Goal: Share content: Share content

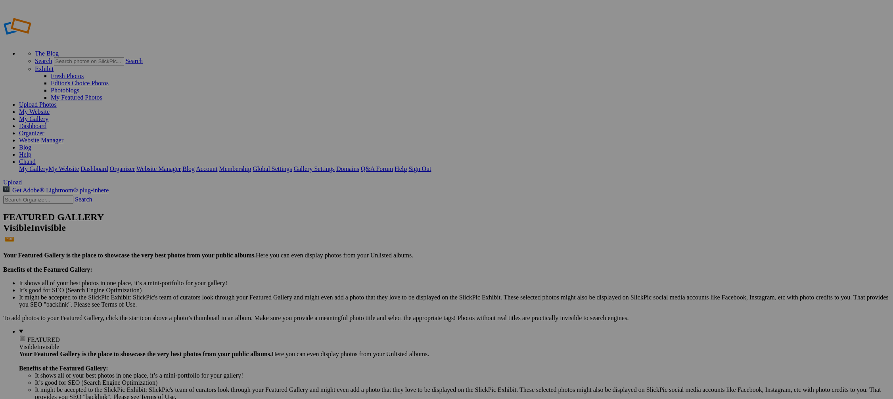
type input "Donate"
click at [375, 239] on span "Create" at bounding box center [367, 242] width 17 height 7
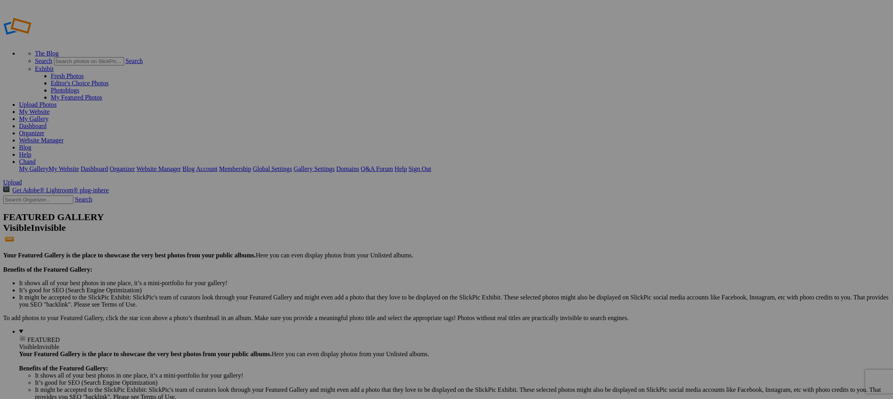
click at [44, 130] on link "Organizer" at bounding box center [31, 133] width 25 height 7
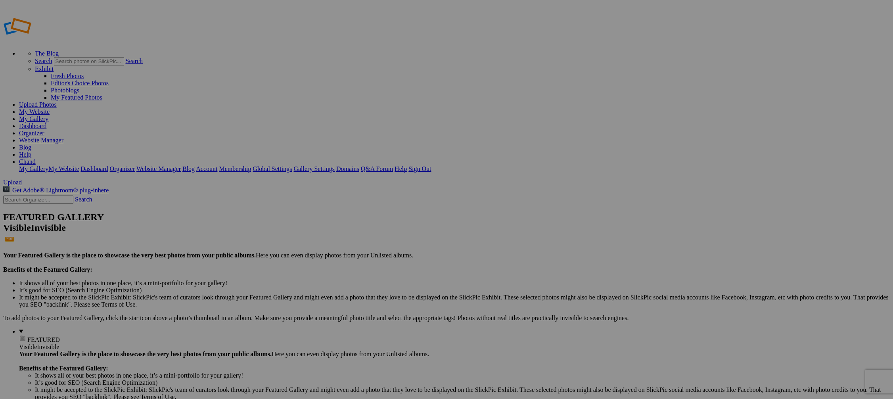
type input "Flying [GEOGRAPHIC_DATA], [US_STATE]"
type input "Three Trunks, Elephant [PERSON_NAME]"
type input "Bear digging for clams, [US_STATE]"
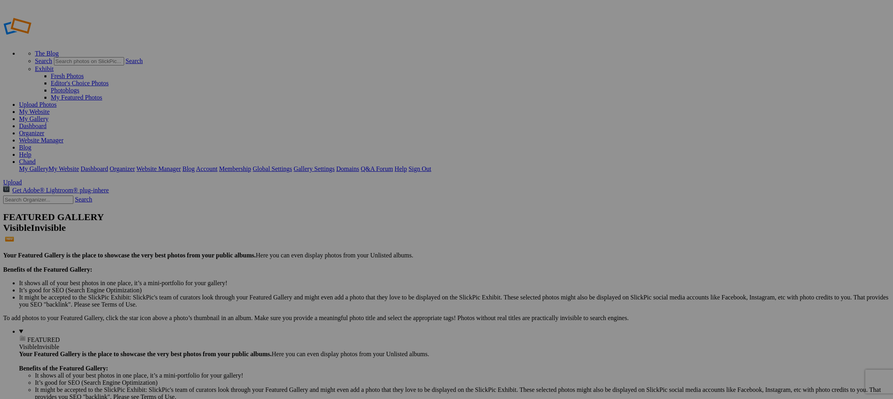
type input "Vervet Mama and baby, [GEOGRAPHIC_DATA]"
type input "Lion cubs, [GEOGRAPHIC_DATA]"
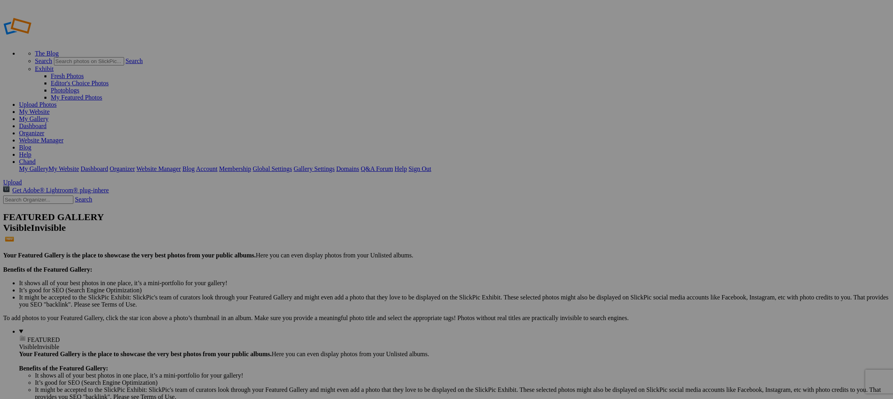
type input "Adolescent ellies playing, Kenya"
type input "Baby Zebras, Kenya"
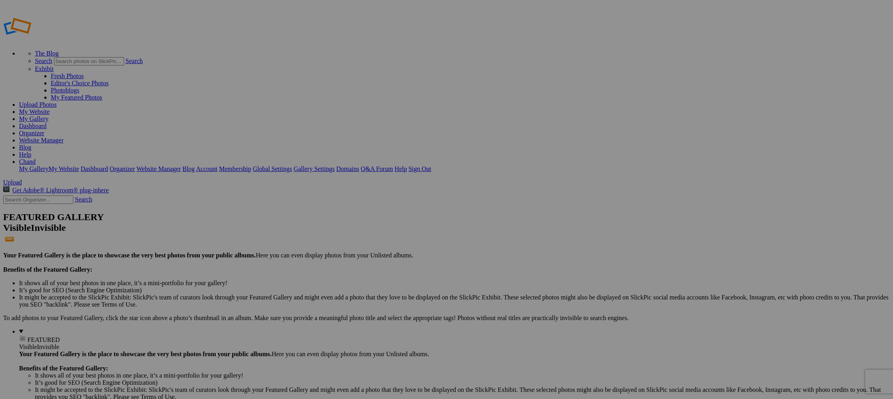
type input "Cheetah cubs, Kenya"
type input "Goliath tree frog, Costa Rica"
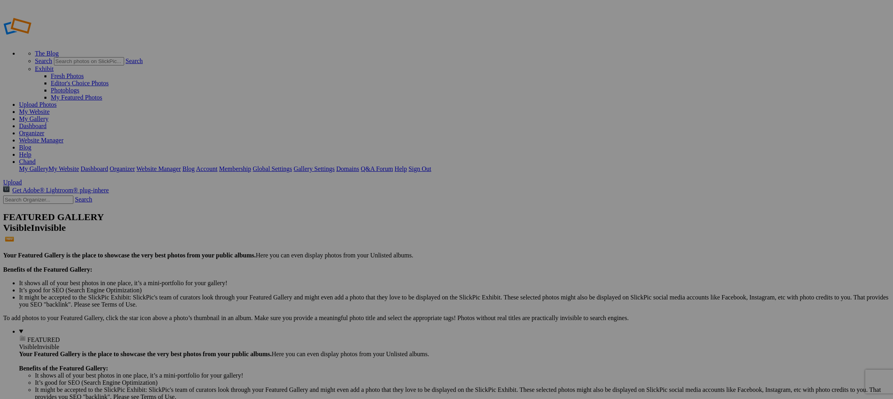
type input "Polar Bear, Canada"
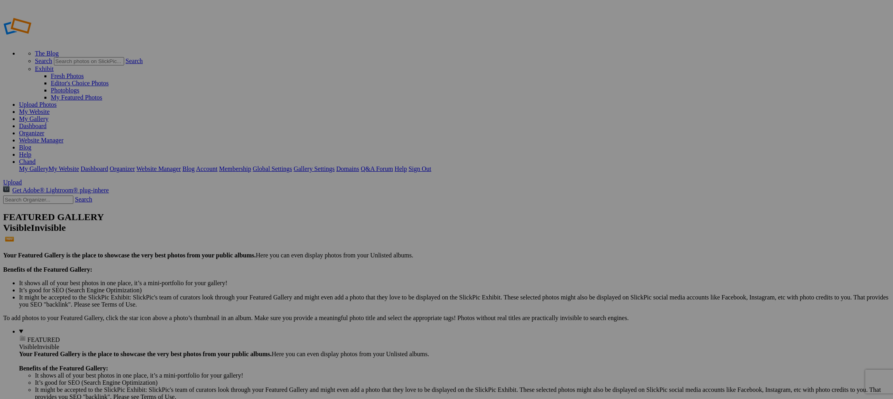
type input "Lions , Botswana"
type input "Leopard Silhouette, Tanzania"
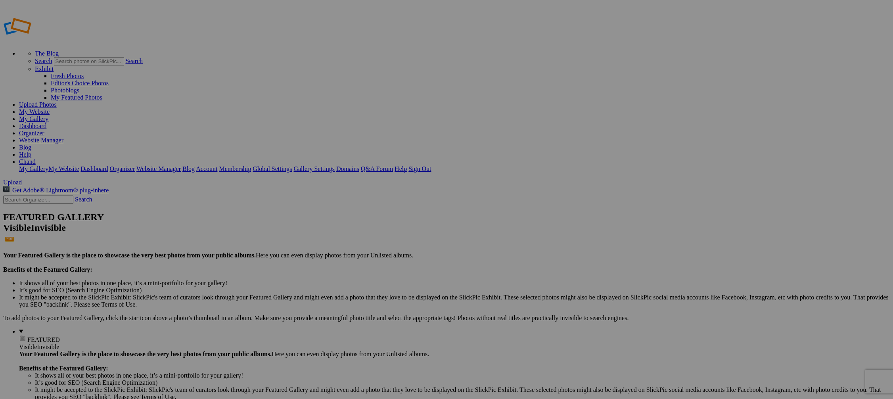
type input "Baby Leopard, Botswana"
type input "Courting Hippos, Zimbabawe"
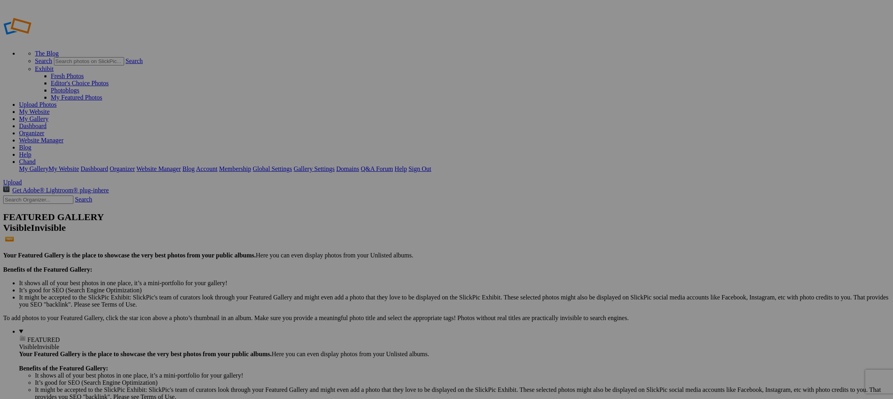
type input "Baby Ellie, Kenya"
type input "Backlit Standing Bear, Alaska"
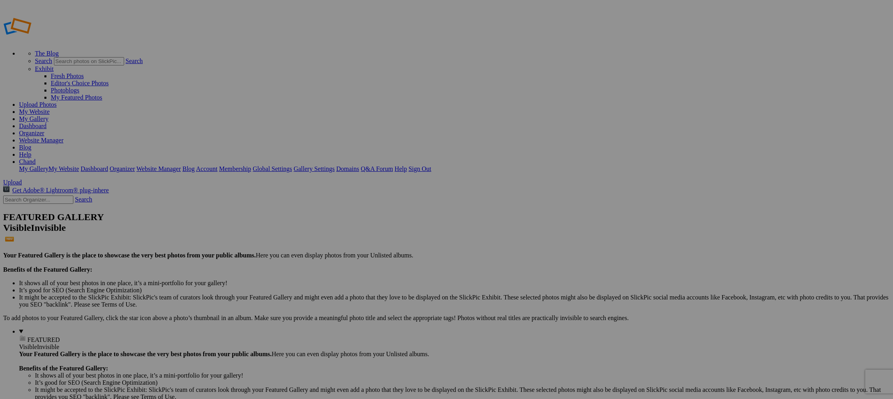
type input "Bear Cubs, Alaska"
type input "Meerkat Family, Botswana"
type input "Old Chimp, Tanzania"
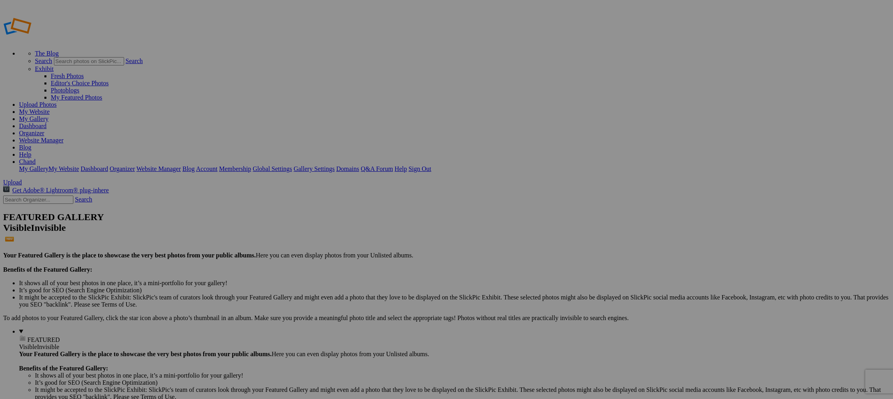
type input "Leopards, Botswana"
type input "Mama and Baby Polar Bear, [GEOGRAPHIC_DATA]"
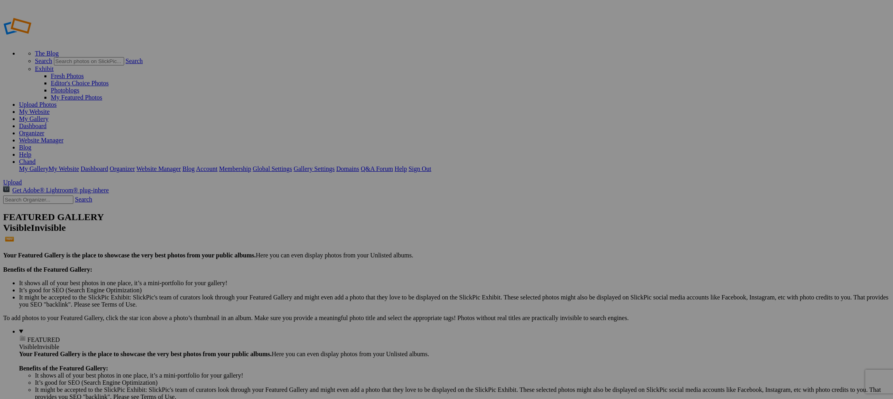
drag, startPoint x: 222, startPoint y: 121, endPoint x: 355, endPoint y: 102, distance: 134.3
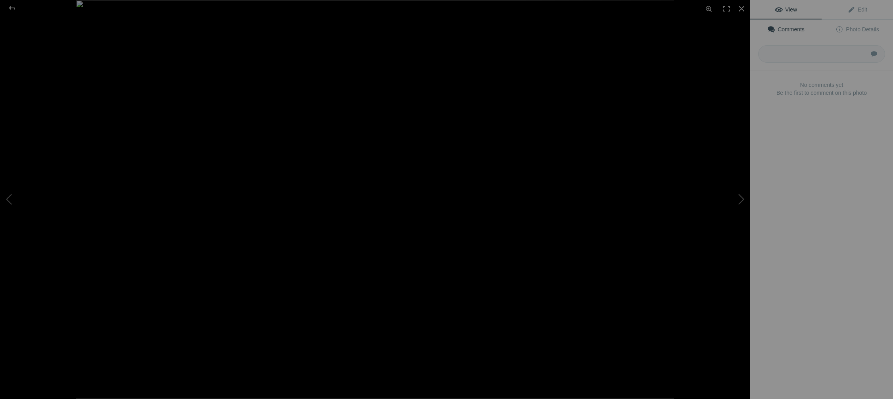
type input "Mama and baby bear, [US_STATE]"
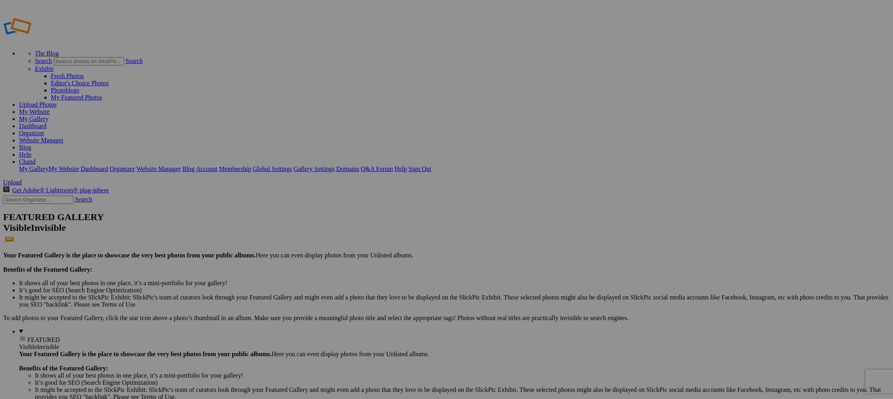
click at [394, 255] on link "Yes" at bounding box center [389, 251] width 9 height 7
drag, startPoint x: 633, startPoint y: 119, endPoint x: 203, endPoint y: 110, distance: 429.9
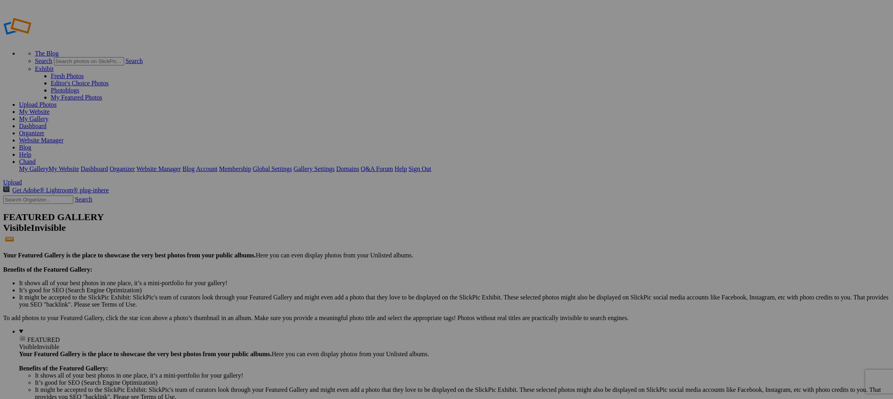
type input "Lioness love , Botswana"
type input "Zebra love, Botswana"
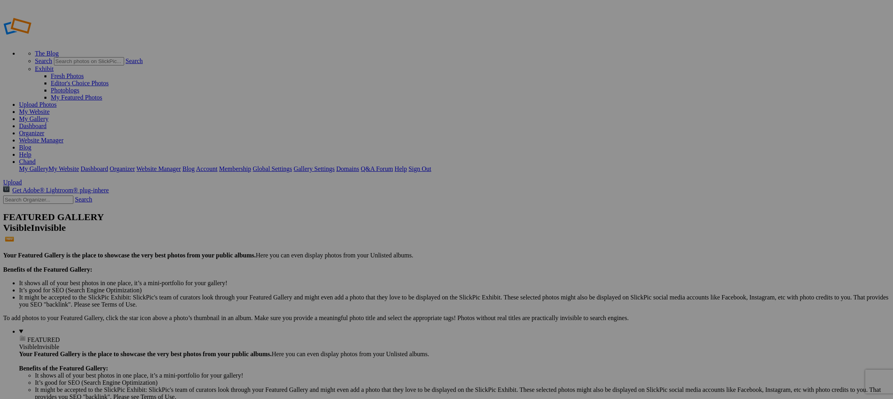
type input "Zebra snuggle, Botswana"
type input "Spotted sambhar, India"
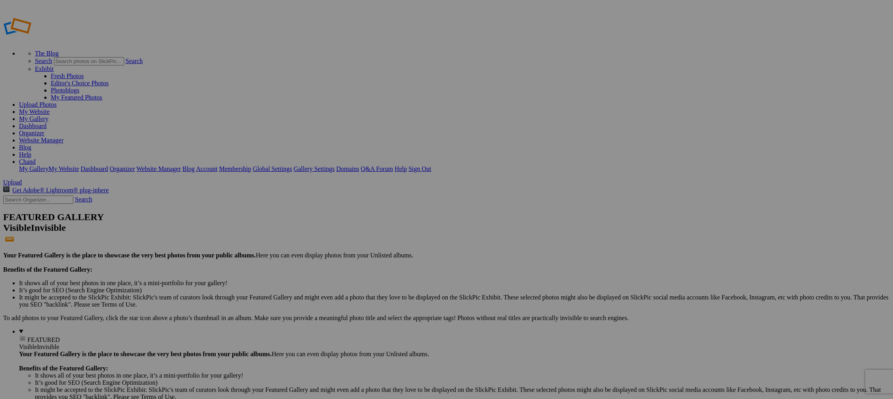
type input "Mama and baby gorilla, Uganda"
type input "c"
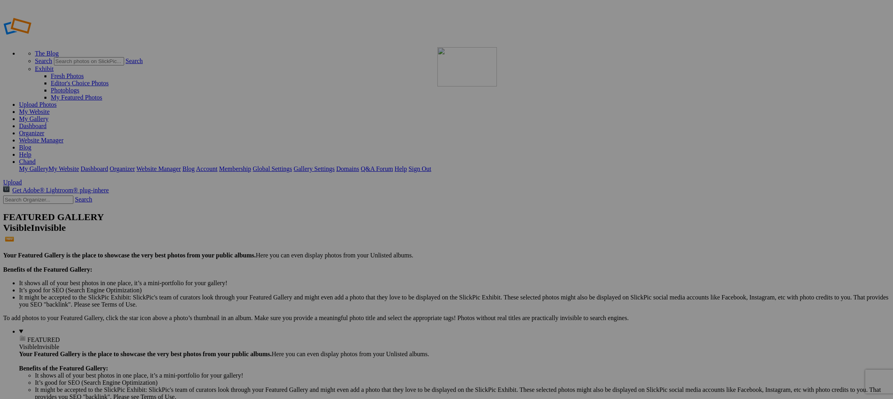
drag, startPoint x: 358, startPoint y: 134, endPoint x: 550, endPoint y: 104, distance: 194.2
drag, startPoint x: 358, startPoint y: 123, endPoint x: 701, endPoint y: 101, distance: 342.9
type input "Chimpanzees, Tanzania"
click at [44, 130] on link "Organizer" at bounding box center [31, 133] width 25 height 7
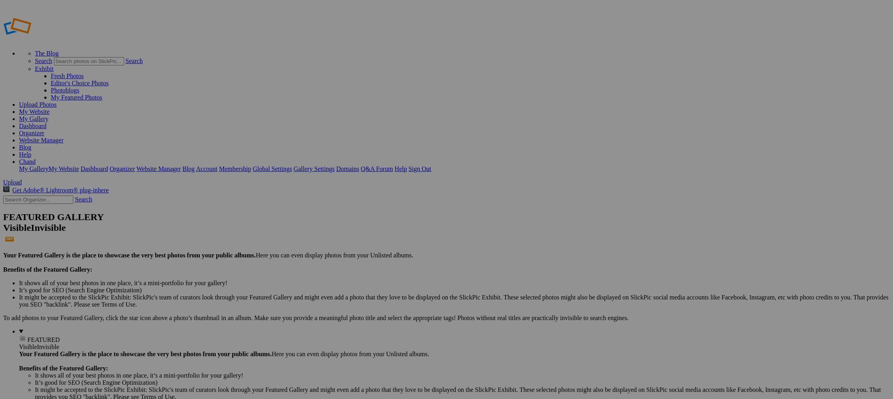
click at [220, 136] on img at bounding box center [220, 118] width 59 height 47
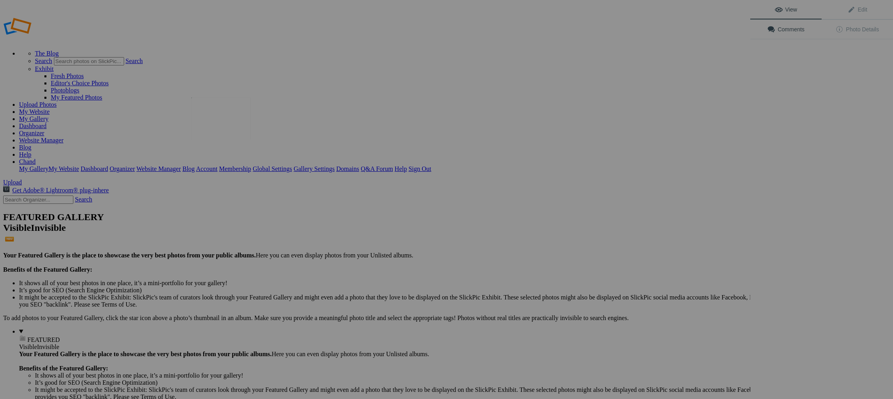
click at [226, 120] on img at bounding box center [220, 118] width 59 height 42
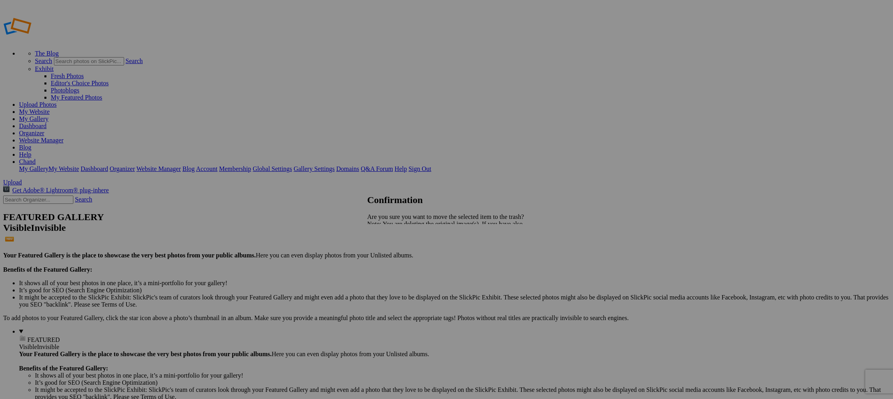
click at [394, 252] on span "Yes" at bounding box center [389, 251] width 9 height 7
click at [44, 130] on link "Organizer" at bounding box center [31, 133] width 25 height 7
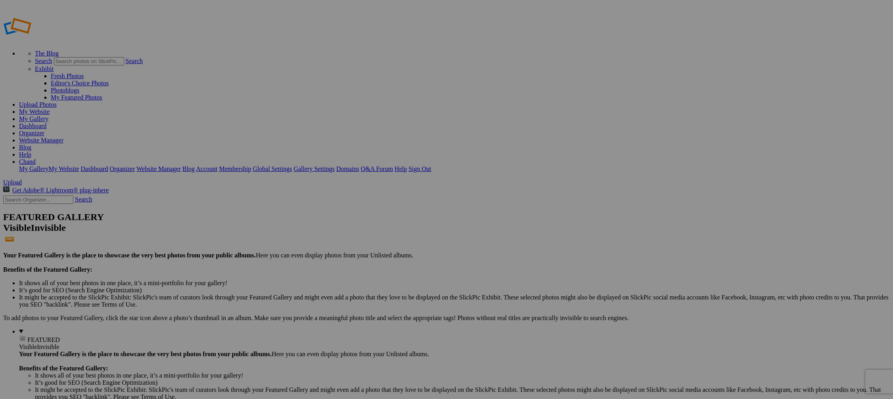
click at [44, 130] on link "Organizer" at bounding box center [31, 133] width 25 height 7
drag, startPoint x: 224, startPoint y: 121, endPoint x: 285, endPoint y: 90, distance: 68.1
click at [44, 130] on link "Organizer" at bounding box center [31, 133] width 25 height 7
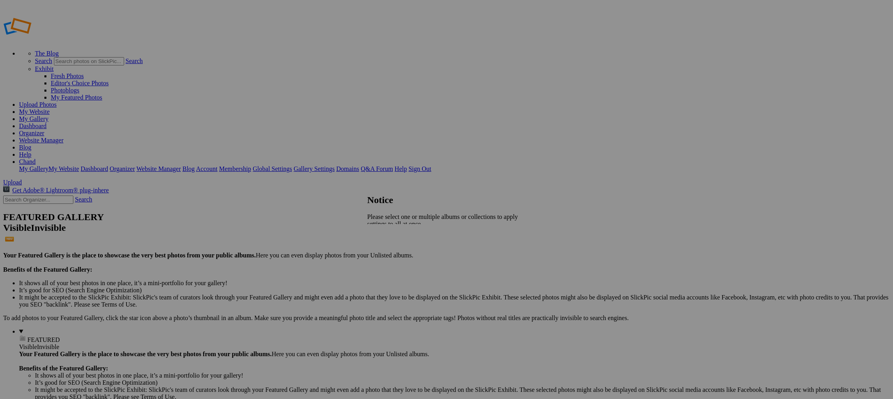
click at [381, 238] on span "Close" at bounding box center [374, 237] width 14 height 7
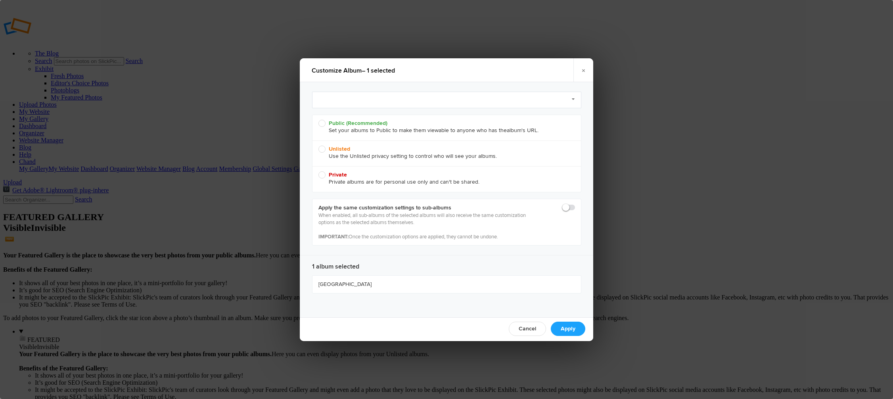
radio input "true"
click at [584, 70] on link "×" at bounding box center [583, 70] width 20 height 24
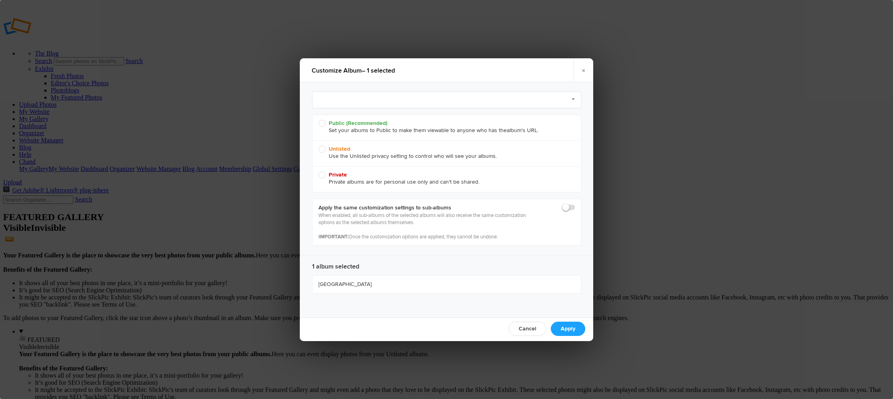
radio input "true"
click at [617, 67] on div "Customize album – 1 selected × Select Preset to Apply (optional) Select Preset …" at bounding box center [446, 199] width 893 height 399
drag, startPoint x: 521, startPoint y: 65, endPoint x: 847, endPoint y: 183, distance: 346.8
click at [847, 183] on div "Customize album – 1 selected × Select Preset to Apply (optional) Select Preset …" at bounding box center [446, 199] width 893 height 399
click at [538, 330] on link "Cancel" at bounding box center [527, 329] width 37 height 14
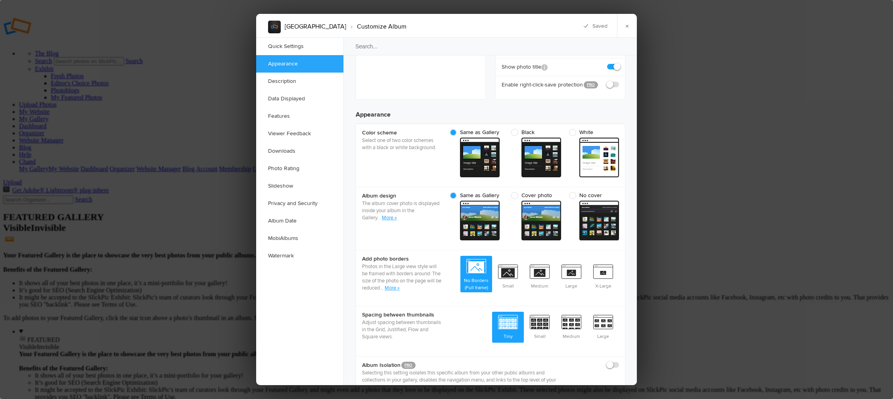
scroll to position [221, 0]
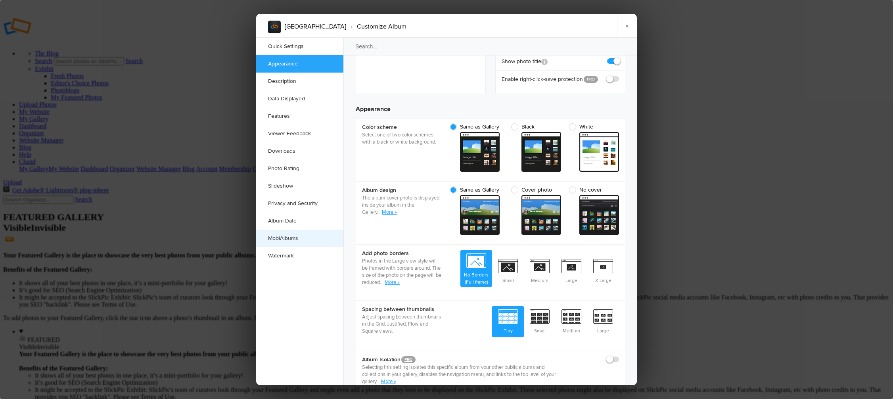
click at [295, 238] on link "MobiAlbums" at bounding box center [299, 238] width 87 height 17
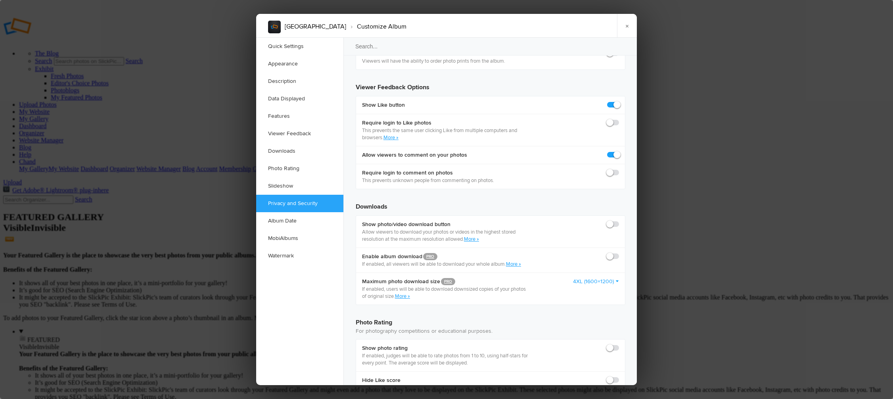
scroll to position [1485, 0]
click at [295, 240] on link "MobiAlbums" at bounding box center [299, 238] width 87 height 17
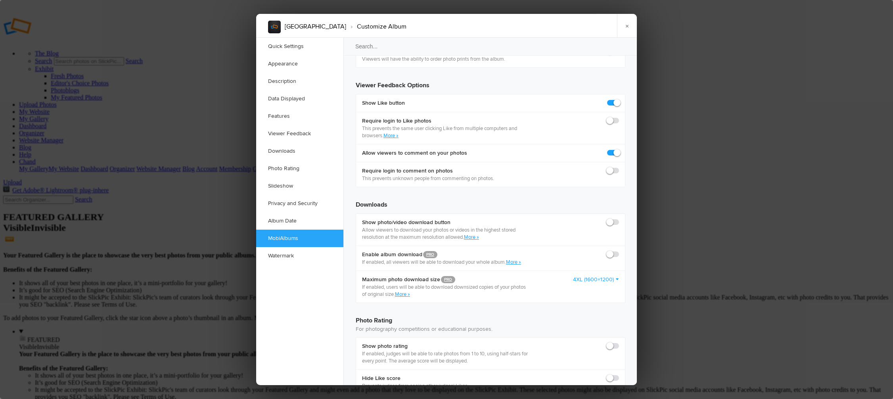
scroll to position [1659, 0]
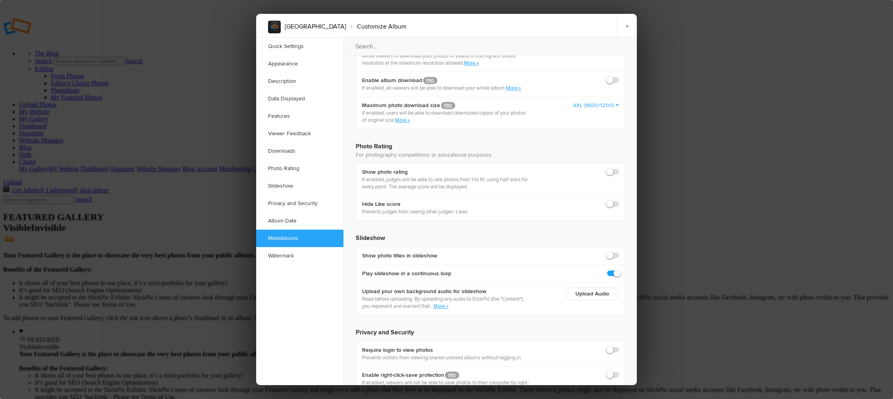
checkbox input "true"
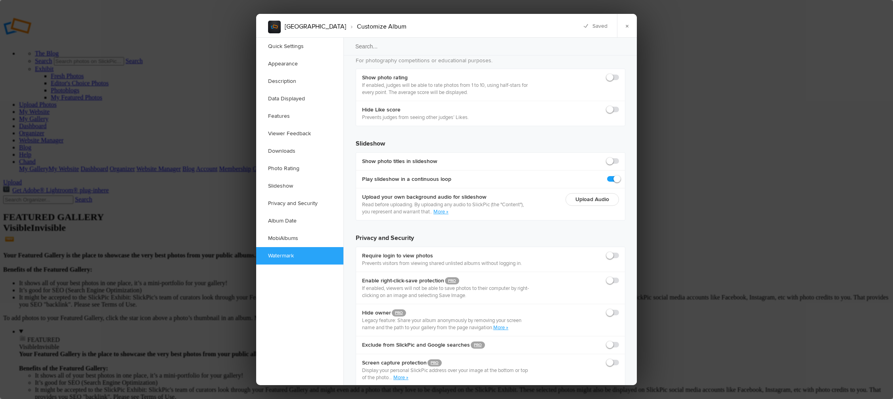
scroll to position [1754, 0]
click at [295, 237] on link "MobiAlbums" at bounding box center [299, 238] width 87 height 17
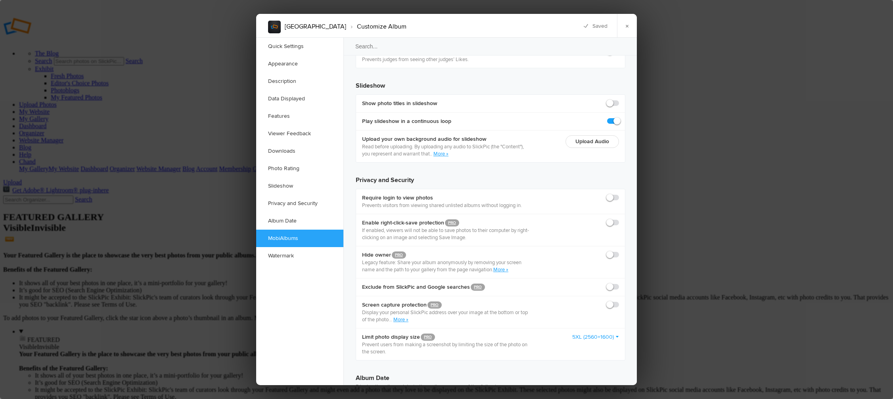
scroll to position [1814, 0]
checkbox input "true"
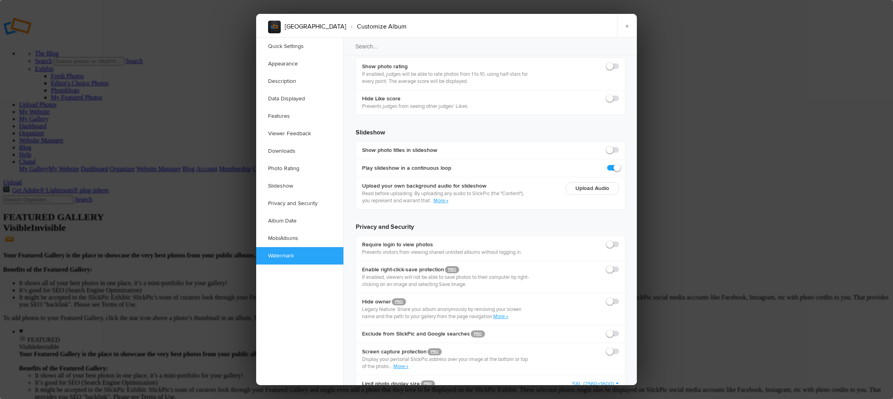
scroll to position [1766, 0]
click at [281, 236] on link "MobiAlbums" at bounding box center [299, 238] width 87 height 17
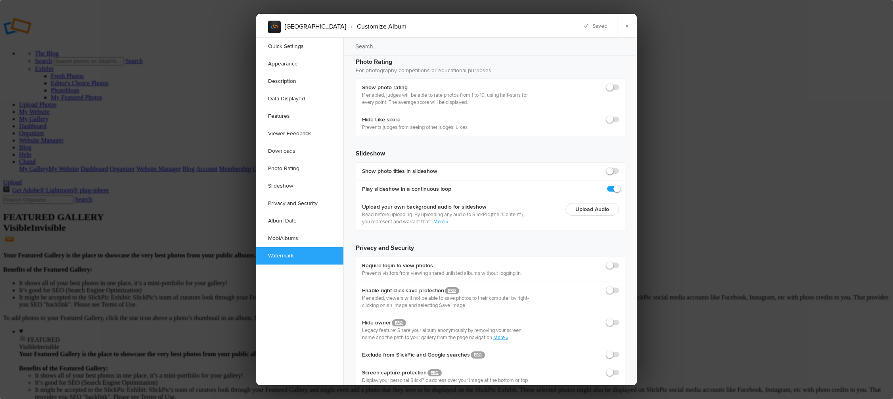
scroll to position [1732, 0]
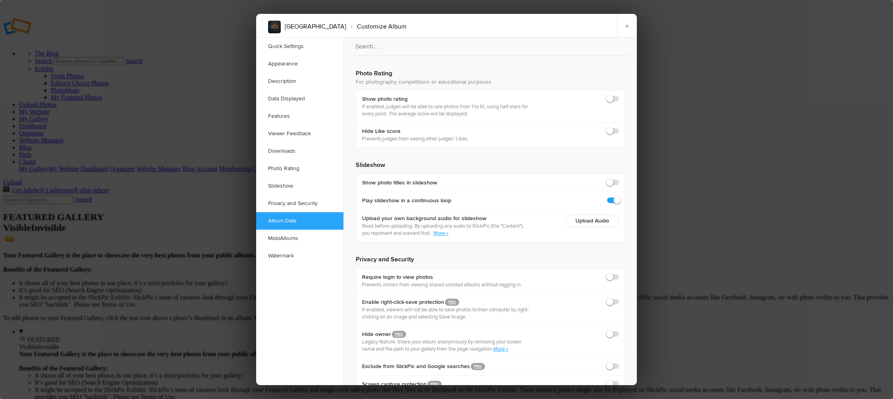
click at [147, 247] on div at bounding box center [446, 199] width 893 height 399
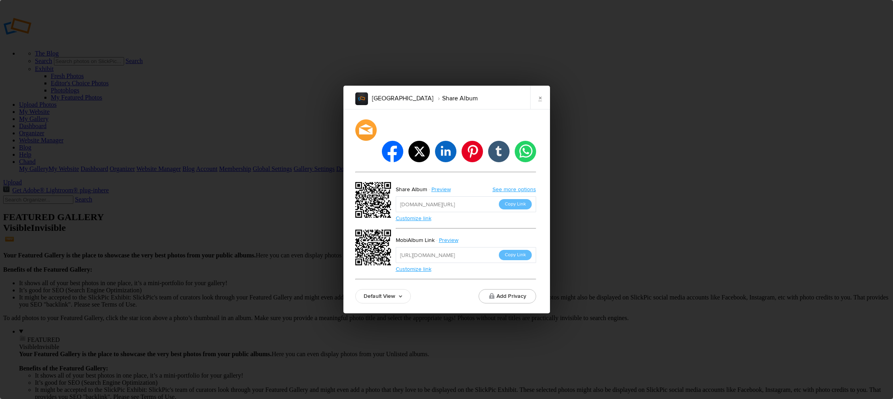
click at [402, 266] on link "Customize link" at bounding box center [414, 269] width 36 height 7
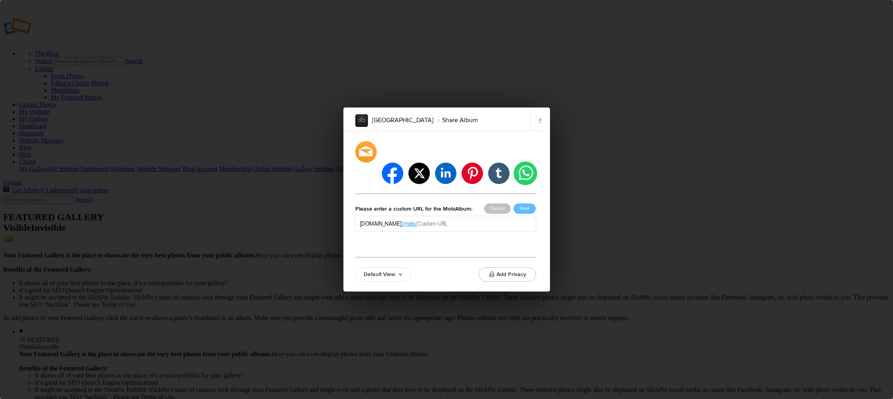
click at [526, 165] on li "whatsapp" at bounding box center [524, 172] width 23 height 23
click at [467, 220] on input "text" at bounding box center [475, 224] width 114 height 8
click at [468, 220] on input "text" at bounding box center [475, 224] width 114 height 8
type input "Borneo"
drag, startPoint x: 529, startPoint y: 198, endPoint x: 509, endPoint y: 257, distance: 62.6
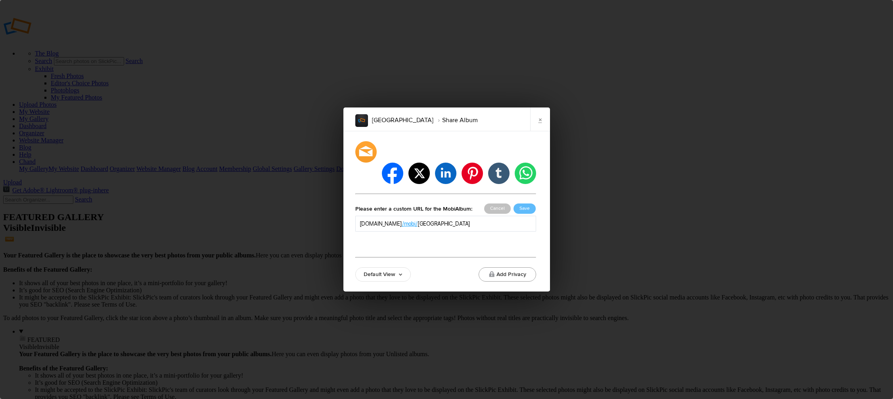
click at [509, 257] on div "facebook twitter linkedin pinterest tumblr whatsapp Please enter a custom URL f…" at bounding box center [445, 211] width 181 height 140
click at [505, 267] on button "Add Privacy" at bounding box center [507, 274] width 57 height 14
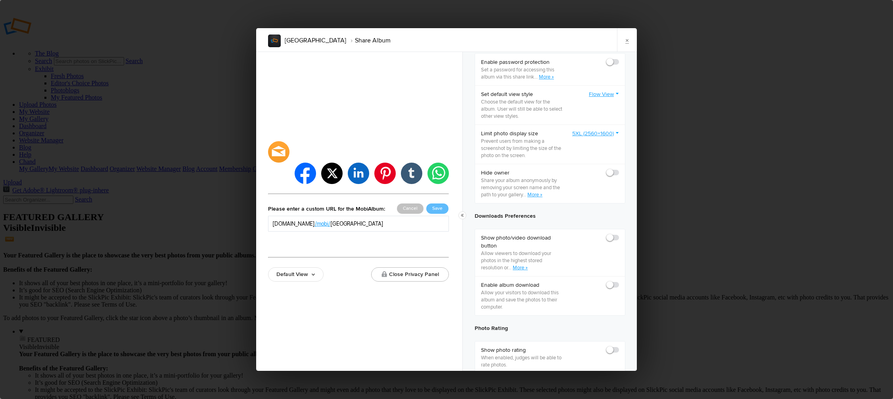
scroll to position [236, 0]
click at [435, 203] on button "Save" at bounding box center [437, 208] width 22 height 10
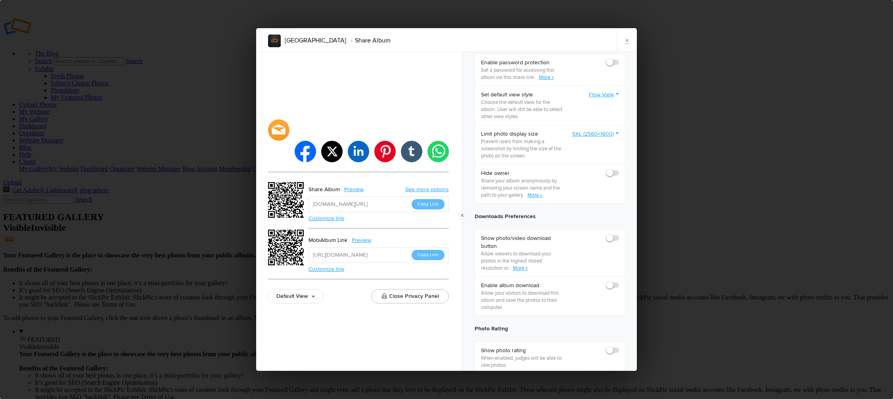
click at [395, 247] on input "https://chandgidwani.slickpic.com/mobi/borneo" at bounding box center [378, 255] width 140 height 16
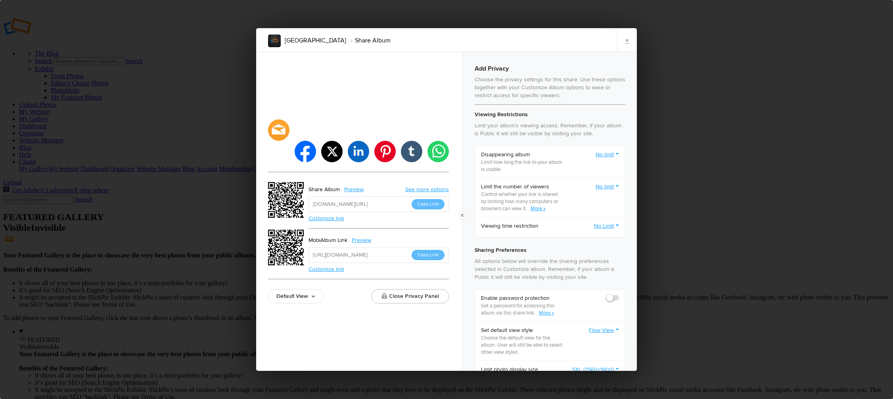
scroll to position [0, 0]
click at [426, 250] on button "Copy Link" at bounding box center [428, 255] width 33 height 10
click at [226, 178] on div "Borneo Share Album × facebook twitter linkedin pinterest tumblr whatsapp Share …" at bounding box center [446, 199] width 893 height 399
click at [149, 377] on div "Borneo Share Album × facebook twitter linkedin pinterest tumblr whatsapp Share …" at bounding box center [446, 199] width 893 height 399
click at [628, 40] on link "×" at bounding box center [627, 40] width 20 height 24
